Goal: Transaction & Acquisition: Obtain resource

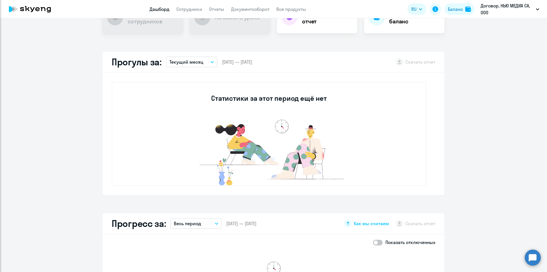
scroll to position [142, 0]
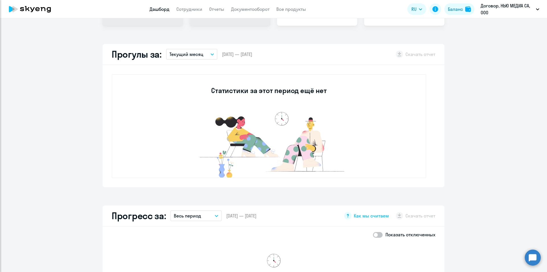
click at [212, 57] on button "Текущий месяц" at bounding box center [191, 54] width 51 height 11
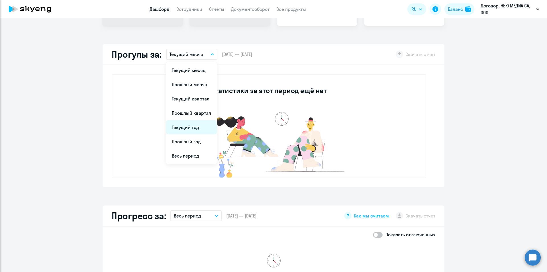
click at [198, 124] on li "Текущий год" at bounding box center [191, 127] width 51 height 14
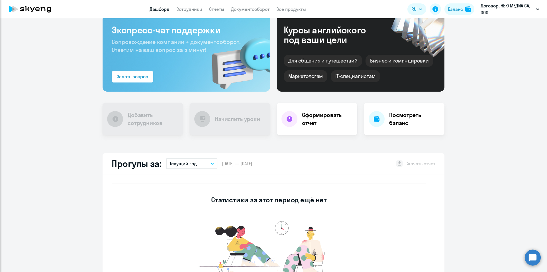
scroll to position [0, 0]
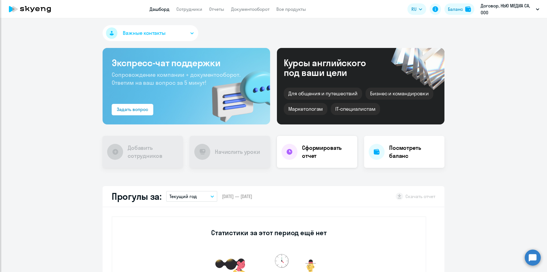
click at [339, 158] on h4 "Сформировать отчет" at bounding box center [327, 152] width 51 height 16
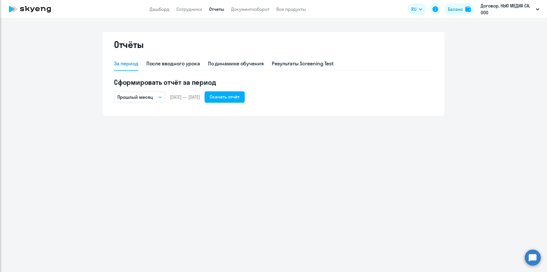
click at [158, 99] on button "Прошлый месяц" at bounding box center [139, 96] width 51 height 11
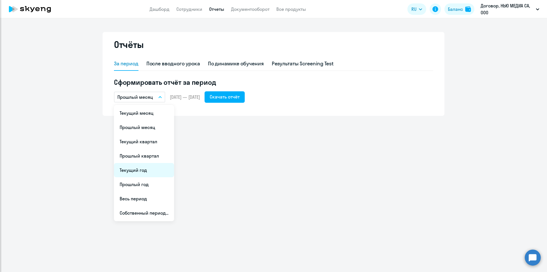
click at [147, 167] on li "Текущий год" at bounding box center [144, 170] width 60 height 14
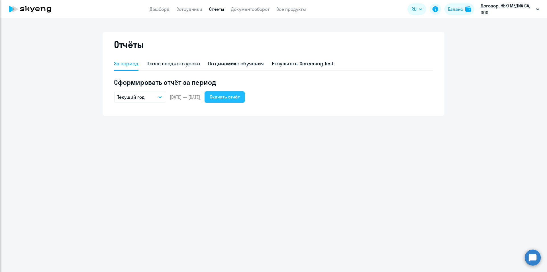
click at [240, 101] on button "Скачать отчёт" at bounding box center [225, 96] width 40 height 11
click at [180, 64] on div "После вводного урока" at bounding box center [173, 63] width 54 height 7
select select "10"
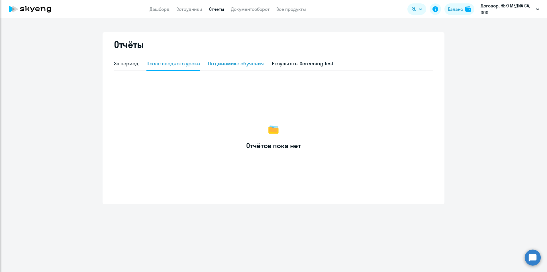
click at [223, 62] on div "По динамике обучения" at bounding box center [236, 63] width 56 height 7
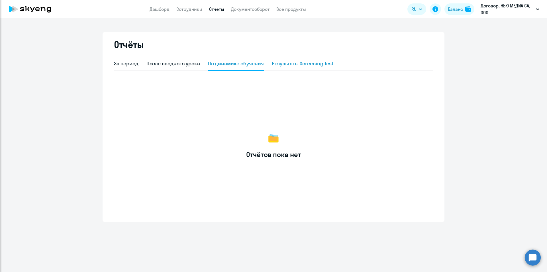
click at [279, 64] on div "Результаты Screening Test" at bounding box center [303, 63] width 62 height 7
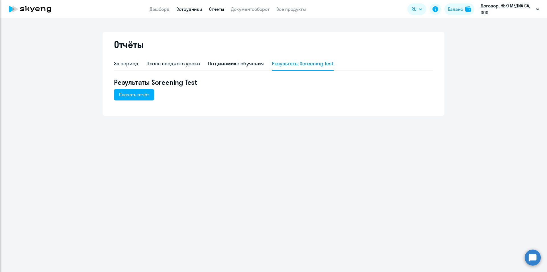
click at [192, 8] on link "Сотрудники" at bounding box center [189, 9] width 26 height 6
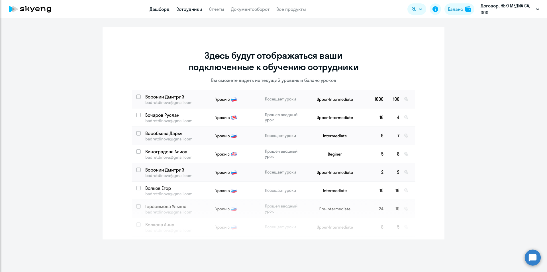
click at [162, 7] on link "Дашборд" at bounding box center [160, 9] width 20 height 6
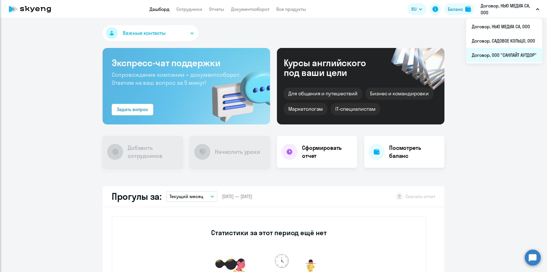
click at [509, 53] on li "Договор, ООО "САНЛАЙТ АУТДОР"" at bounding box center [504, 55] width 76 height 14
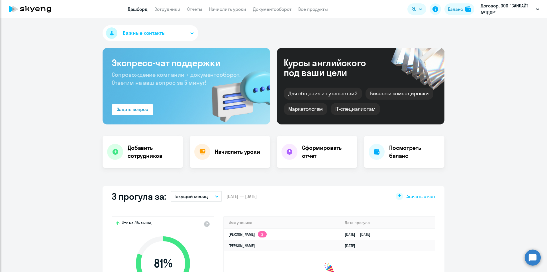
click at [215, 197] on icon "button" at bounding box center [216, 195] width 3 height 1
click at [199, 266] on li "Текущий год" at bounding box center [196, 269] width 51 height 14
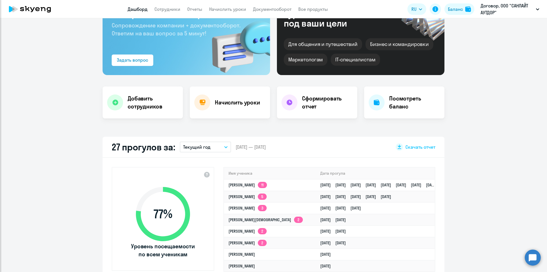
scroll to position [107, 0]
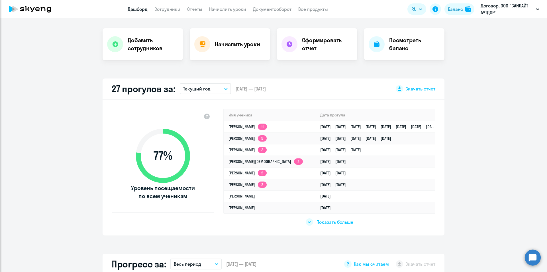
click at [309, 221] on div at bounding box center [309, 221] width 7 height 7
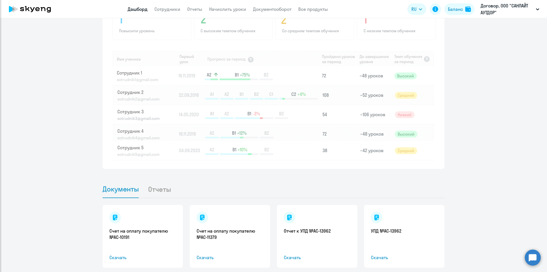
scroll to position [485, 0]
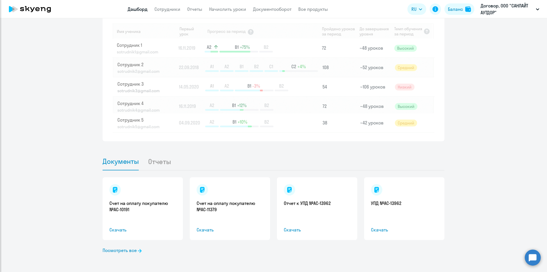
click at [164, 164] on li "Отчеты" at bounding box center [164, 160] width 32 height 17
click at [163, 162] on li "Отчеты" at bounding box center [164, 160] width 32 height 17
click at [130, 161] on span "Документы" at bounding box center [121, 161] width 36 height 9
click at [154, 163] on li "Отчеты" at bounding box center [164, 160] width 32 height 17
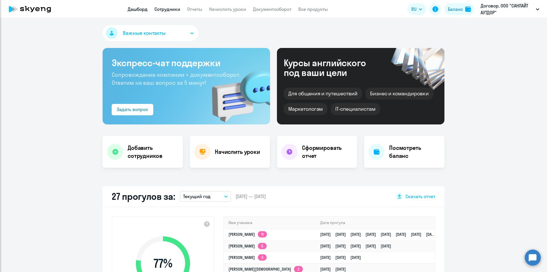
click at [170, 8] on link "Сотрудники" at bounding box center [167, 9] width 26 height 6
select select "30"
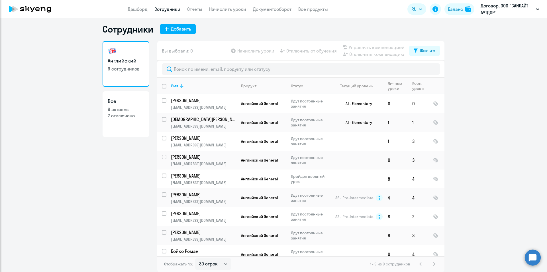
click at [131, 115] on p "2 отключено" at bounding box center [126, 115] width 36 height 6
select select "30"
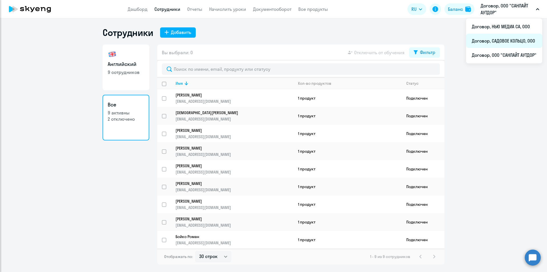
click at [514, 40] on li "Договор, САДОВОЕ КОЛЬЦО, ООО" at bounding box center [504, 41] width 76 height 14
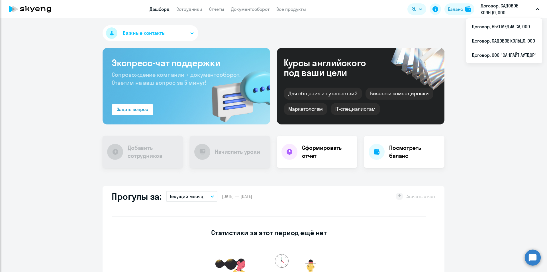
click at [537, 10] on icon "button" at bounding box center [537, 9] width 3 height 2
click at [517, 23] on li "Договор, НЬЮ МЕДИА СА, ООО" at bounding box center [504, 26] width 76 height 14
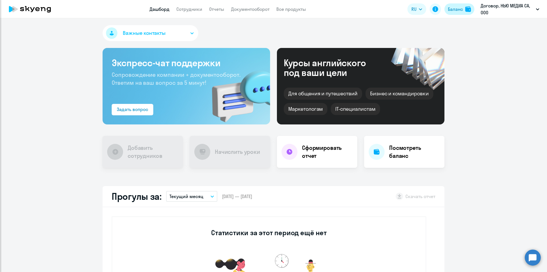
click at [454, 12] on div "Баланс" at bounding box center [455, 9] width 15 height 7
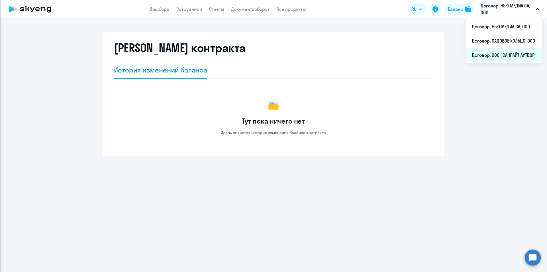
click at [524, 52] on li "Договор, ООО "САНЛАЙТ АУТДОР"" at bounding box center [504, 55] width 76 height 14
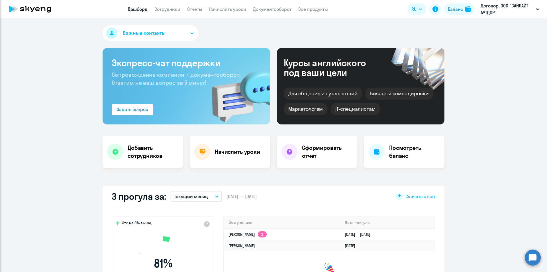
select select "30"
